Goal: Find specific page/section: Find specific page/section

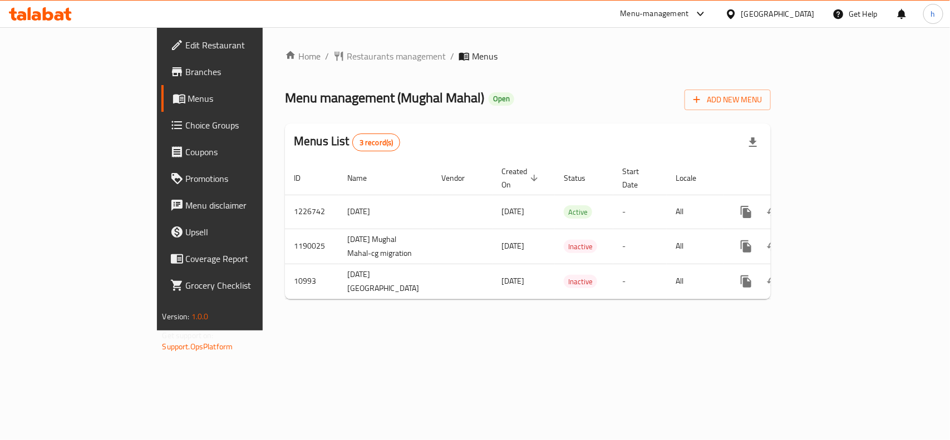
click at [291, 64] on div "Home / Restaurants management / Menus Menu management ( Mughal Mahal ) Open Add…" at bounding box center [528, 179] width 486 height 259
click at [347, 57] on span "Restaurants management" at bounding box center [396, 56] width 99 height 13
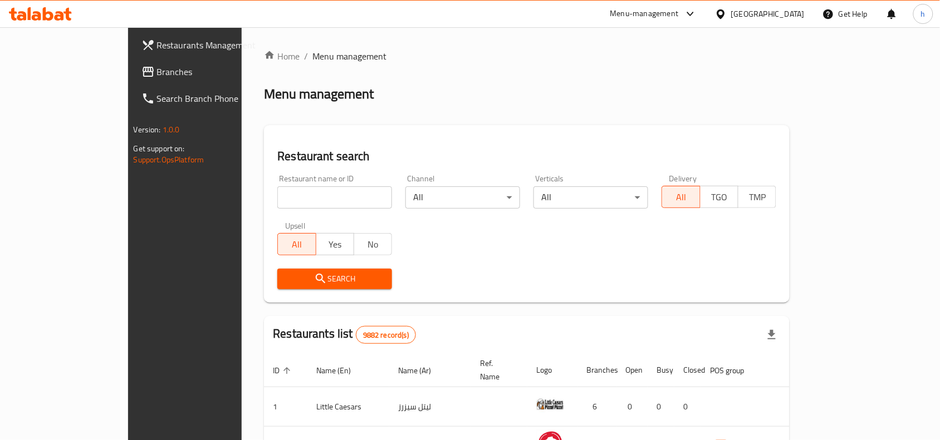
click at [271, 209] on div "Restaurant name or ID Restaurant name or ID" at bounding box center [335, 191] width 128 height 47
drag, startPoint x: 237, startPoint y: 203, endPoint x: 225, endPoint y: 227, distance: 26.6
click at [277, 203] on input "search" at bounding box center [334, 197] width 115 height 22
paste input "6784"
type input "6784"
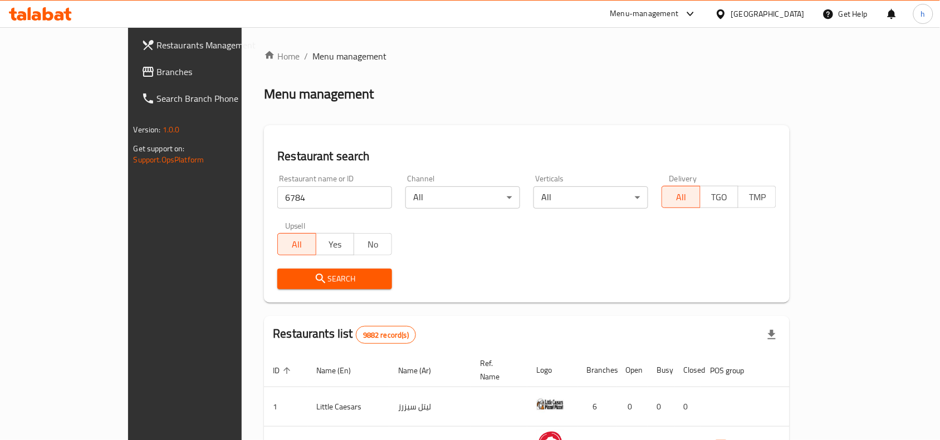
drag, startPoint x: 217, startPoint y: 258, endPoint x: 215, endPoint y: 271, distance: 13.0
click at [277, 271] on button "Search" at bounding box center [334, 279] width 115 height 21
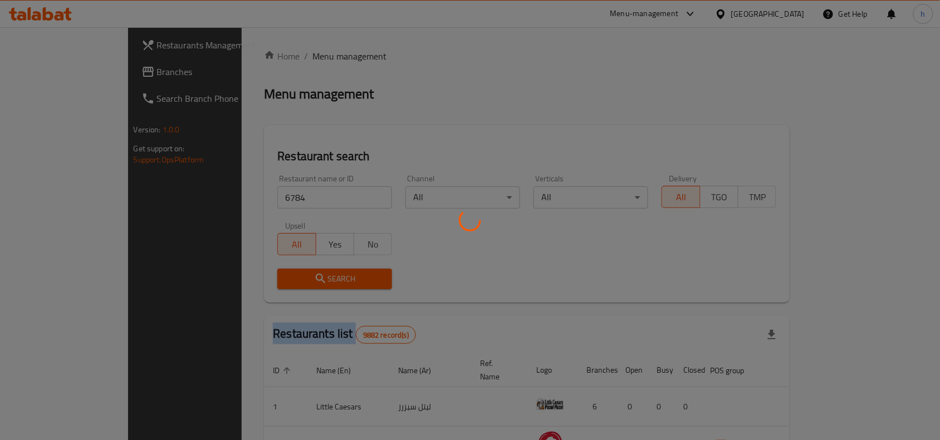
click at [215, 271] on div at bounding box center [470, 220] width 940 height 440
drag, startPoint x: 505, startPoint y: 65, endPoint x: 502, endPoint y: 73, distance: 9.0
click at [505, 68] on div at bounding box center [470, 220] width 940 height 440
click at [502, 73] on div at bounding box center [470, 220] width 940 height 440
click at [412, 127] on div at bounding box center [470, 220] width 940 height 440
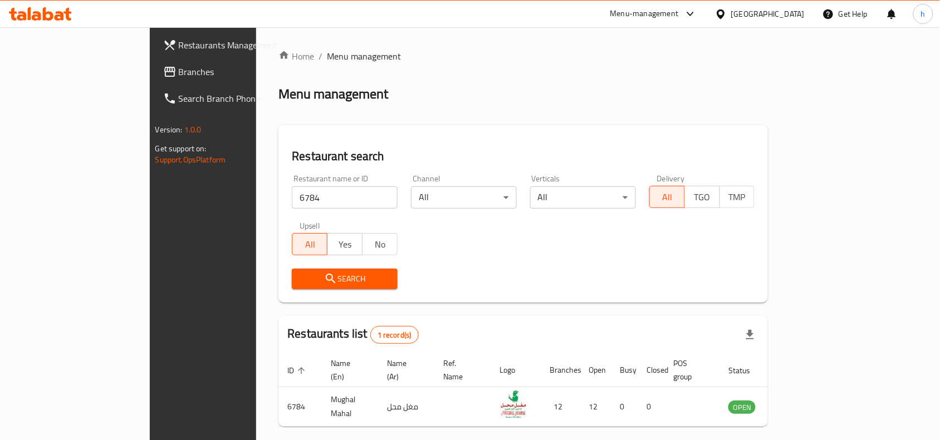
click at [726, 8] on icon at bounding box center [721, 14] width 12 height 12
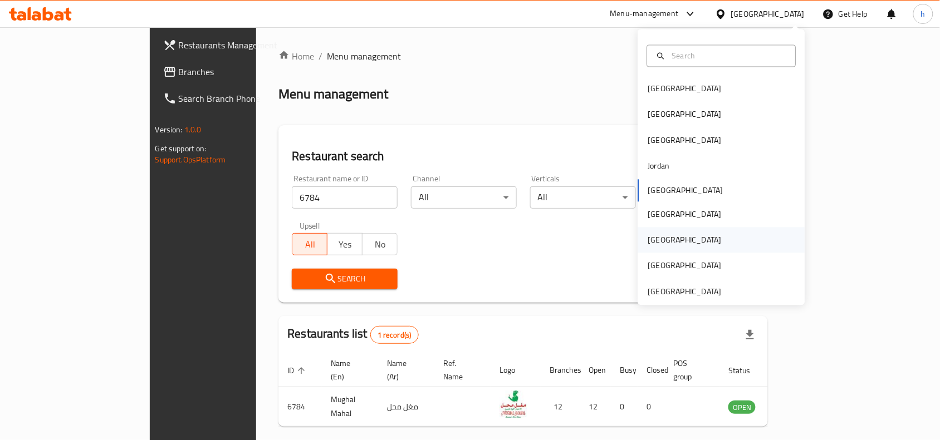
click at [648, 240] on div "[GEOGRAPHIC_DATA]" at bounding box center [684, 240] width 73 height 12
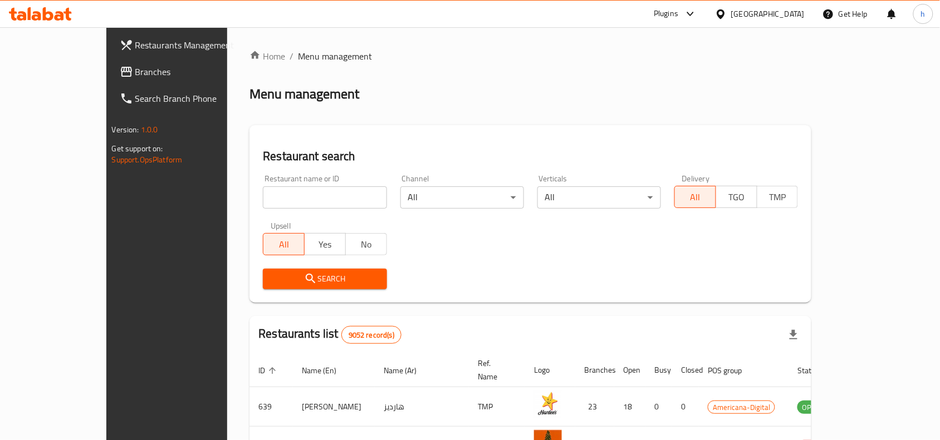
click at [135, 70] on span "Branches" at bounding box center [194, 71] width 119 height 13
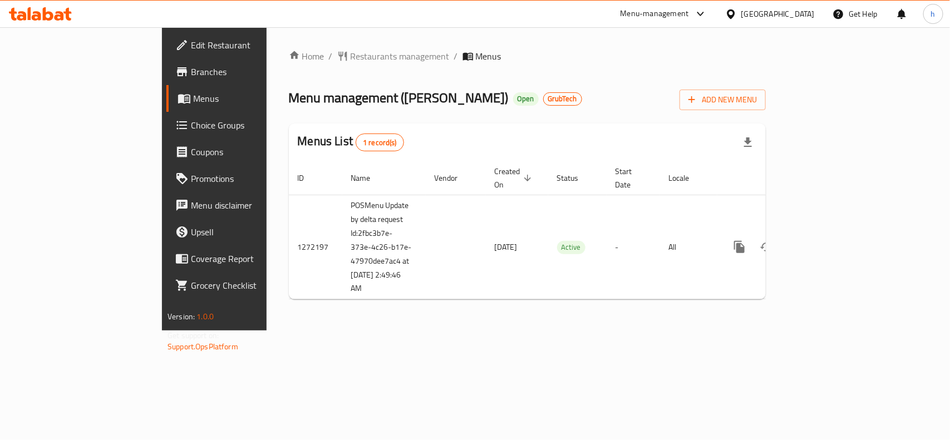
click at [532, 73] on div "Home / Restaurants management / Menus Menu management ( Yum Yums ) Open GrubTec…" at bounding box center [527, 179] width 477 height 259
click at [50, 12] on icon at bounding box center [48, 13] width 11 height 13
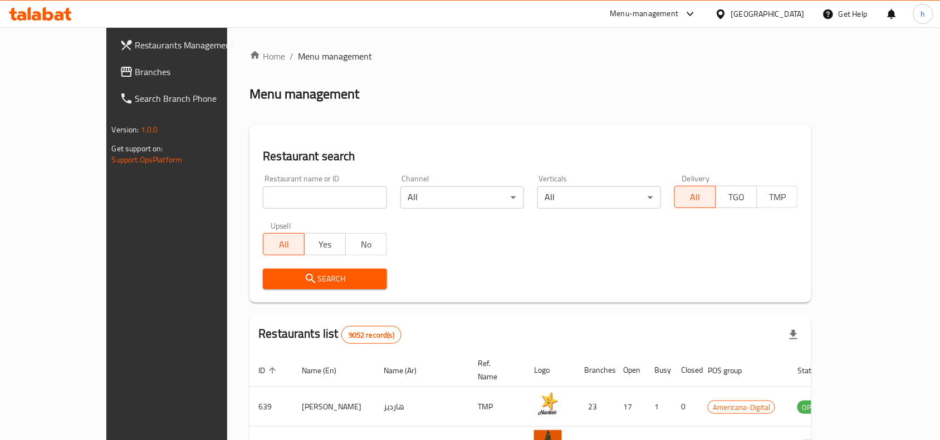
click at [135, 76] on span "Branches" at bounding box center [194, 71] width 119 height 13
